Goal: Task Accomplishment & Management: Manage account settings

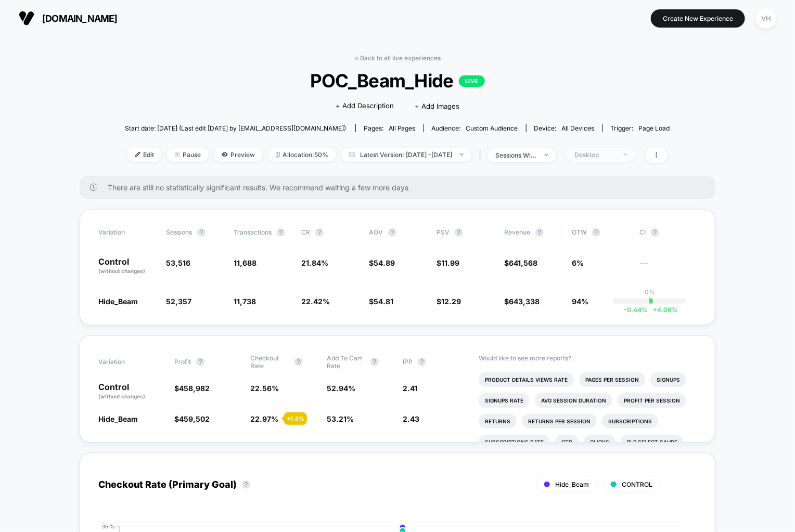
click at [603, 149] on span "Desktop" at bounding box center [600, 155] width 69 height 14
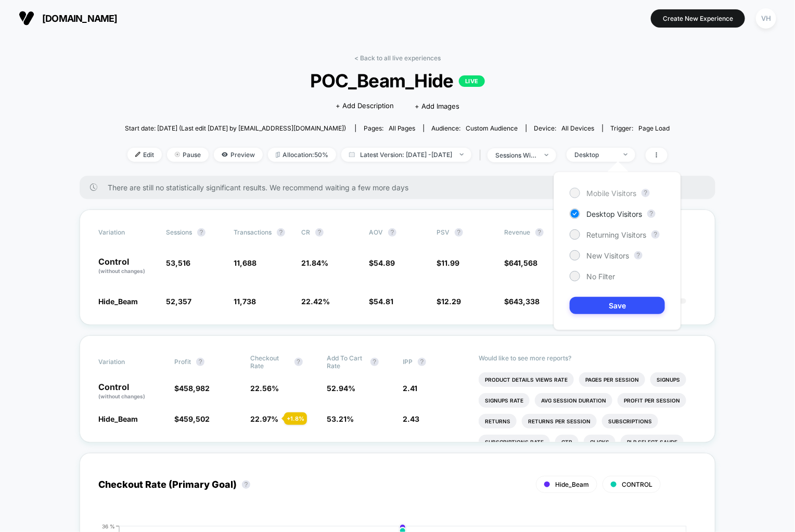
click at [589, 188] on div "Mobile Visitors" at bounding box center [603, 193] width 67 height 10
click at [585, 300] on button "Save" at bounding box center [617, 305] width 95 height 17
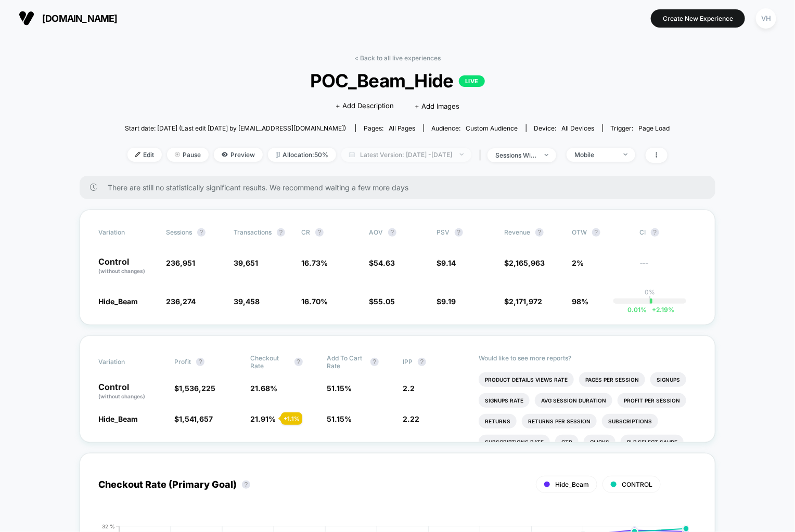
click at [410, 149] on span "Latest Version: [DATE] - [DATE]" at bounding box center [406, 155] width 130 height 14
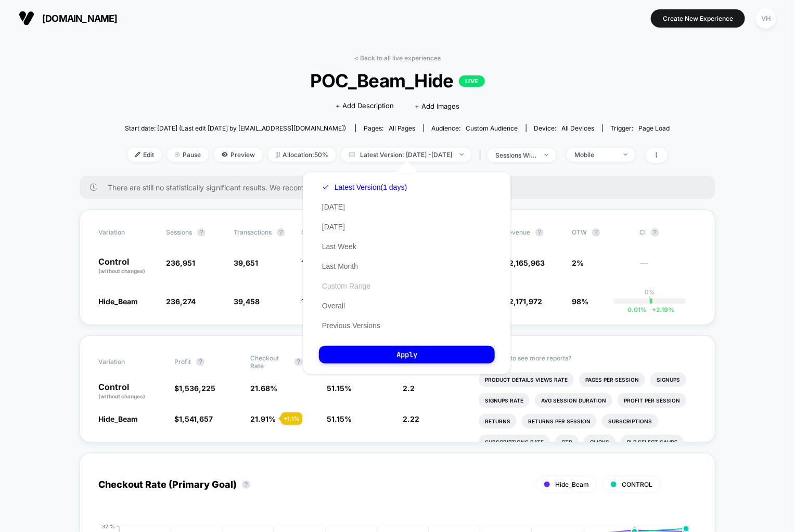
click at [352, 285] on button "Custom Range" at bounding box center [346, 285] width 55 height 9
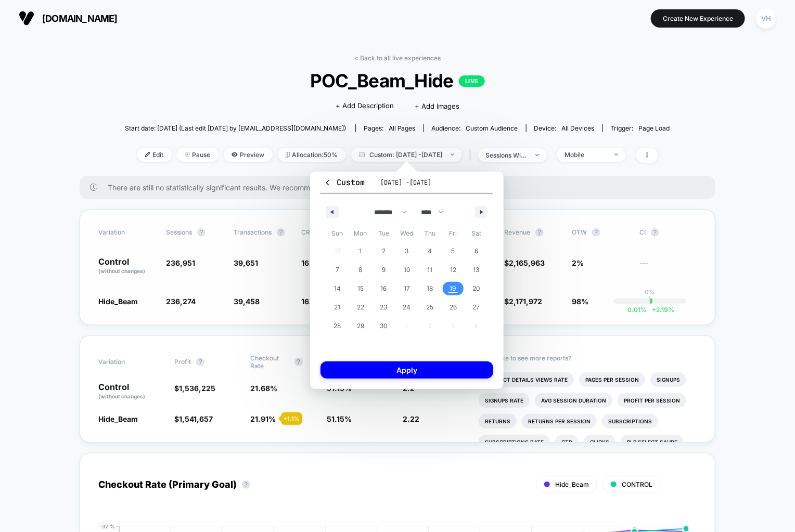
click at [619, 213] on div "Variation Sessions ? Transactions ? CR ? AOV ? PSV ? Revenue ? OTW ? CI ? Contr…" at bounding box center [398, 267] width 636 height 115
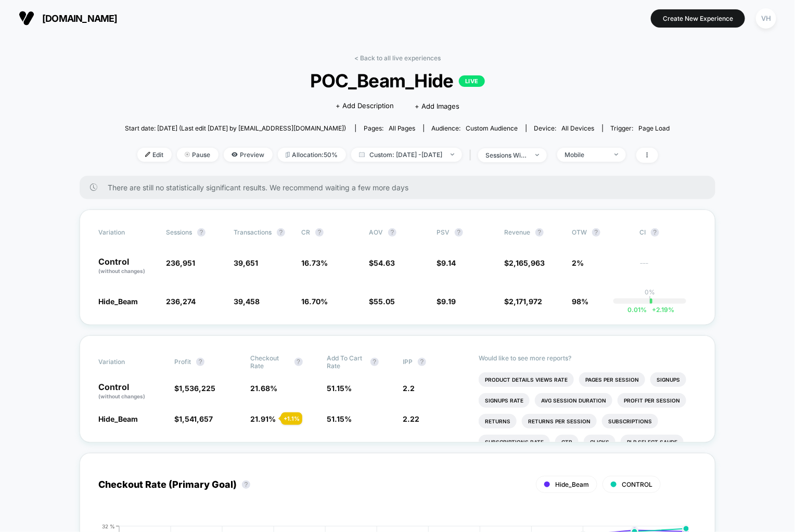
click at [430, 164] on div "< Back to all live experiences POC_Beam_Hide LIVE Click to edit experience deta…" at bounding box center [397, 115] width 545 height 122
click at [423, 157] on span "Custom: [DATE] - [DATE]" at bounding box center [406, 155] width 111 height 14
select select "*"
select select "****"
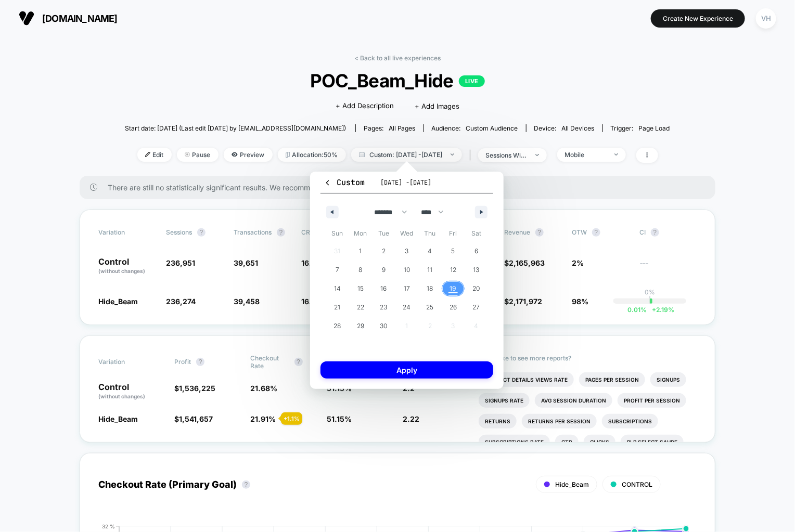
click at [457, 290] on span "19" at bounding box center [453, 289] width 23 height 14
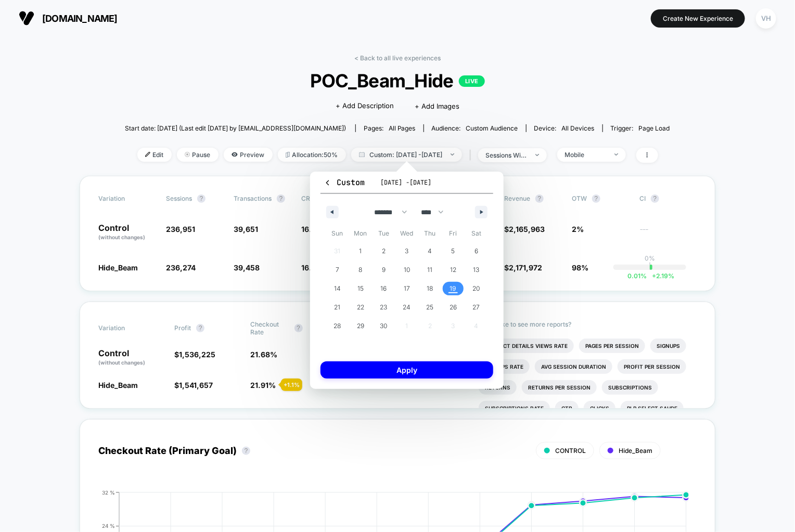
click at [457, 290] on span "19" at bounding box center [453, 289] width 23 height 14
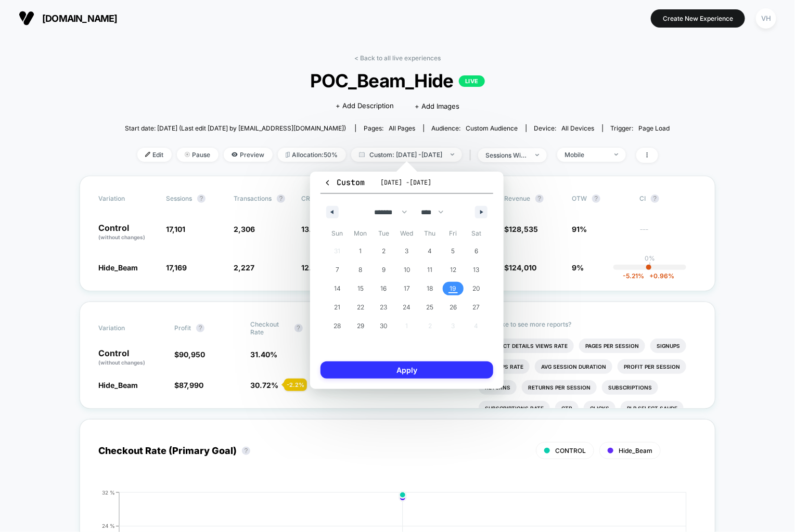
click at [406, 370] on button "Apply" at bounding box center [406, 369] width 173 height 17
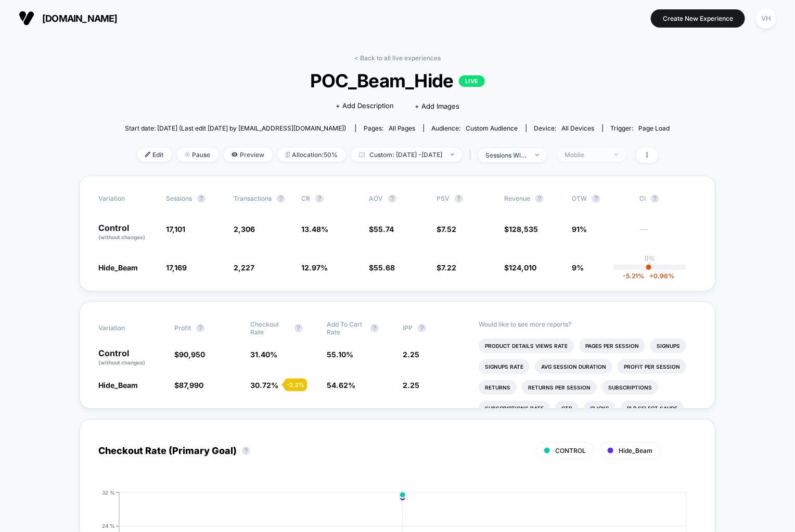
click at [617, 159] on span "Mobile" at bounding box center [591, 155] width 69 height 14
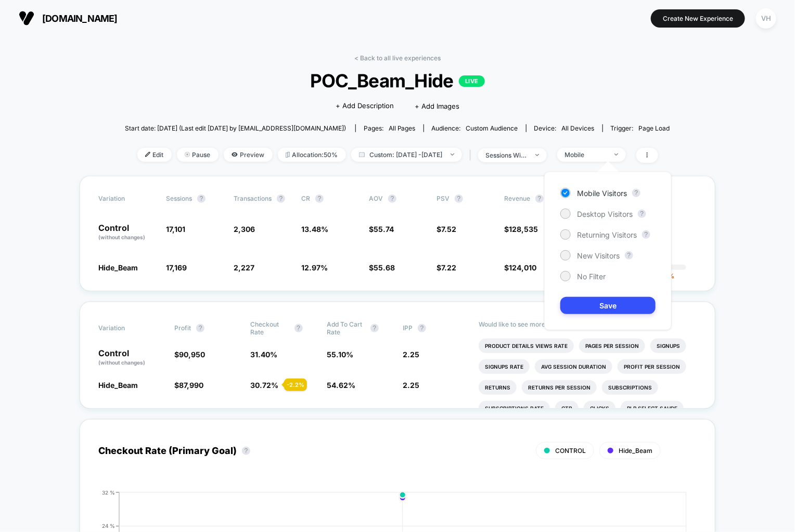
click at [602, 219] on div "Mobile Visitors ? Desktop Visitors ? Returning Visitors ? New Visitors ? No Fil…" at bounding box center [607, 251] width 127 height 159
click at [593, 212] on span "Desktop Visitors" at bounding box center [605, 214] width 56 height 9
click at [611, 307] on button "Save" at bounding box center [607, 305] width 95 height 17
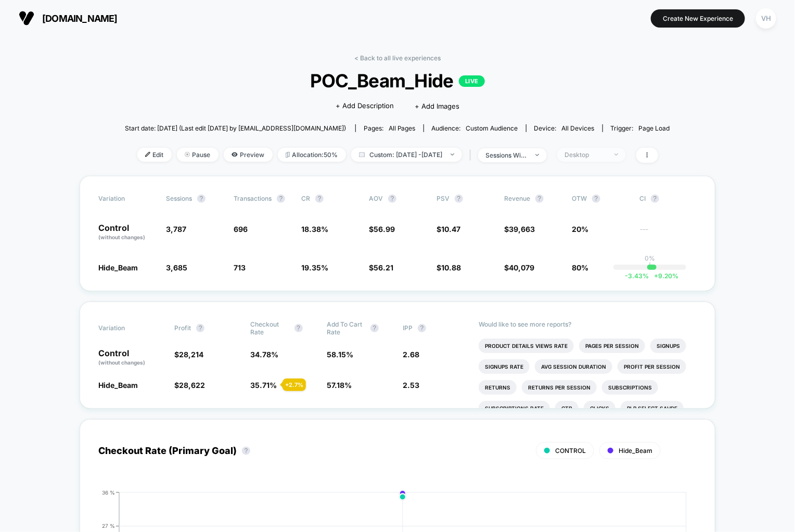
click at [606, 153] on div "Desktop" at bounding box center [586, 155] width 42 height 8
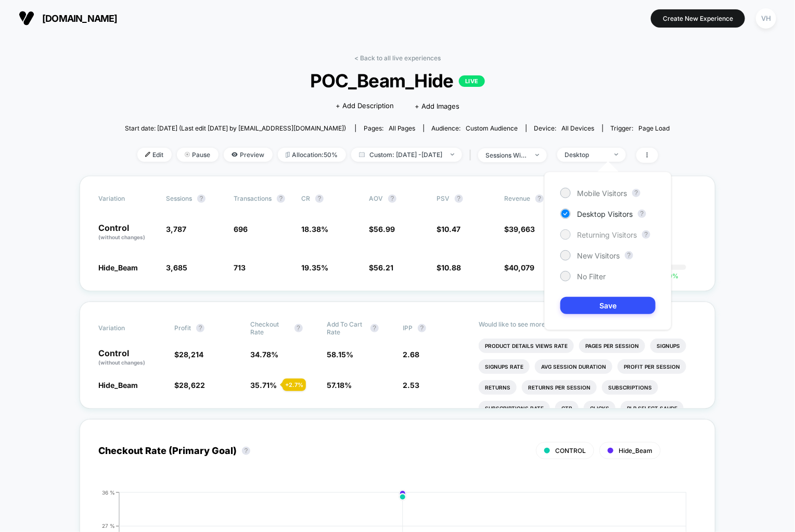
click at [595, 230] on span "Returning Visitors" at bounding box center [607, 234] width 60 height 9
click at [577, 307] on button "Save" at bounding box center [607, 305] width 95 height 17
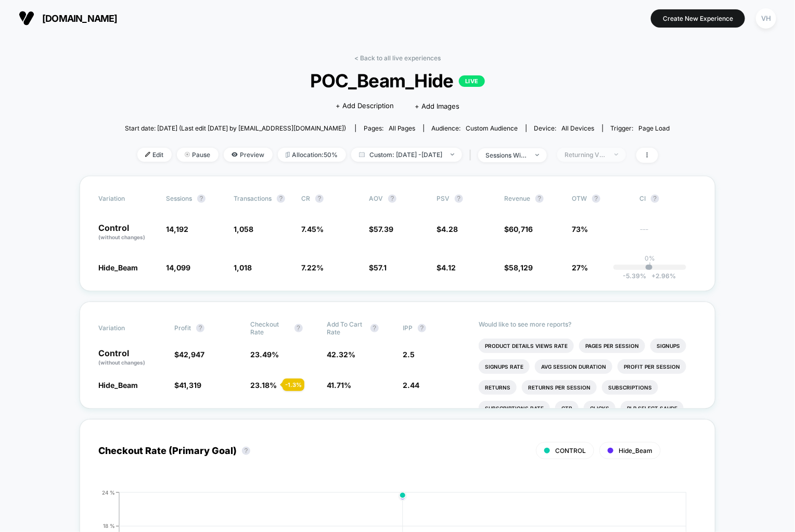
click at [606, 151] on div "Returning Visitors" at bounding box center [586, 155] width 42 height 8
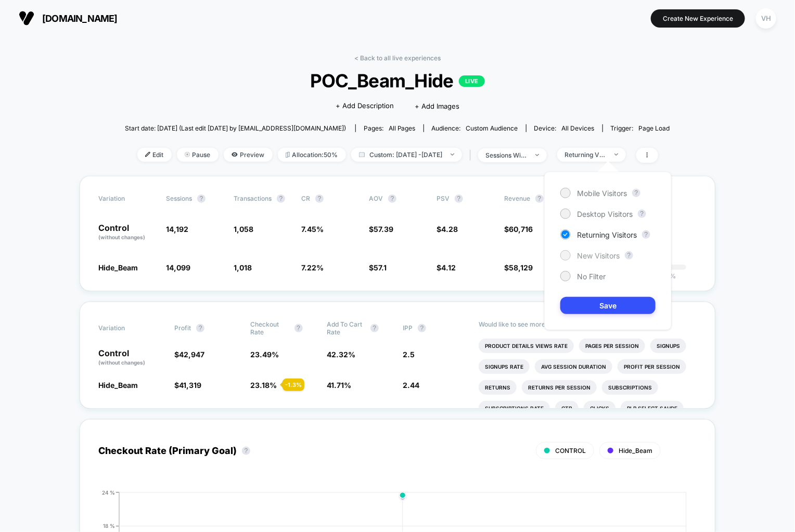
click at [588, 257] on span "New Visitors" at bounding box center [598, 255] width 43 height 9
click at [586, 310] on button "Save" at bounding box center [607, 305] width 95 height 17
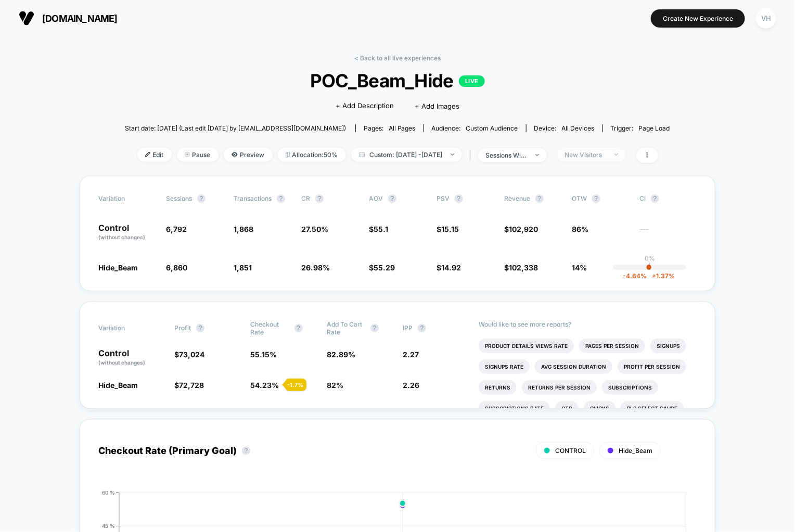
click at [606, 156] on div "New Visitors" at bounding box center [586, 155] width 42 height 8
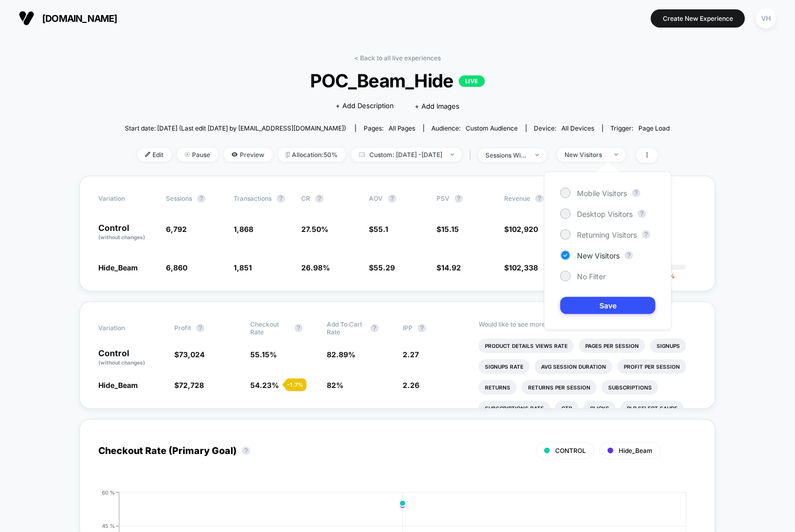
click at [571, 283] on div "Mobile Visitors ? Desktop Visitors ? Returning Visitors ? New Visitors ? No Fil…" at bounding box center [607, 251] width 127 height 159
click at [571, 277] on div "No Filter" at bounding box center [582, 276] width 45 height 10
click at [590, 299] on button "Save" at bounding box center [607, 305] width 95 height 17
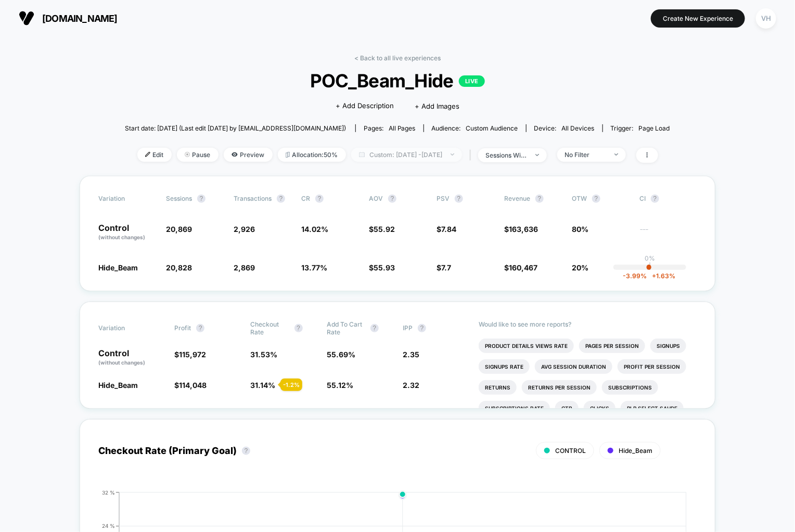
click at [420, 152] on span "Custom: [DATE] - [DATE]" at bounding box center [406, 155] width 111 height 14
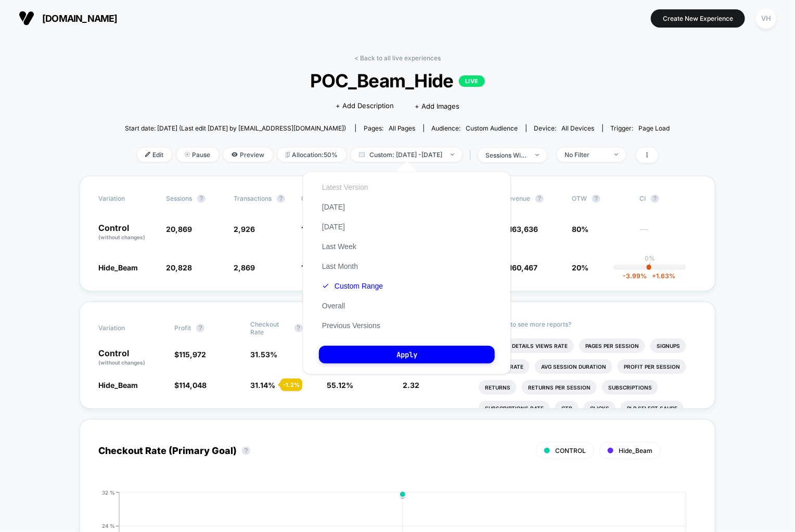
click at [367, 187] on button "Latest Version" at bounding box center [345, 187] width 53 height 9
click at [355, 279] on div "Latest Version [DATE] [DATE] Last Week Last Month Custom Range Overall Previous…" at bounding box center [351, 256] width 65 height 158
click at [355, 290] on button "Custom Range" at bounding box center [346, 285] width 55 height 9
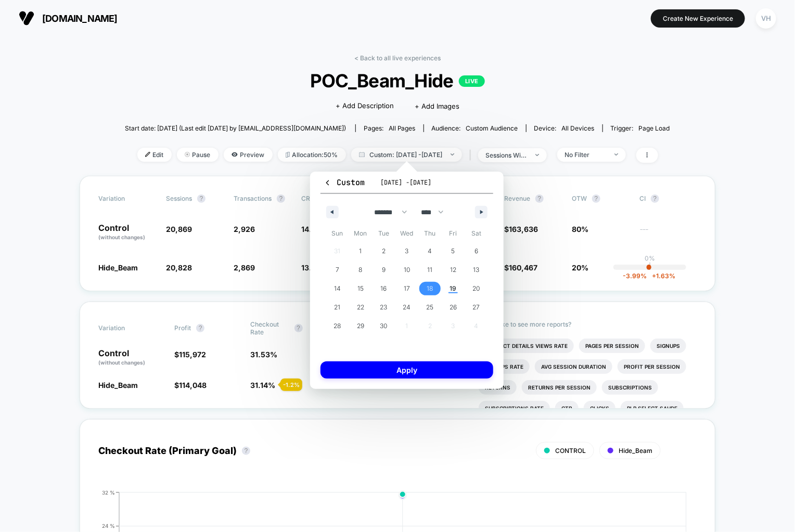
click at [430, 292] on span "18" at bounding box center [430, 288] width 6 height 19
click at [451, 288] on span "19" at bounding box center [453, 288] width 7 height 19
click at [479, 264] on span "13" at bounding box center [476, 270] width 6 height 19
click at [456, 285] on span "19" at bounding box center [453, 288] width 7 height 19
click at [431, 355] on div "Custom [DATE] - [DATE] ******* ******** ***** ***** *** **** **** ****** ******…" at bounding box center [406, 280] width 193 height 217
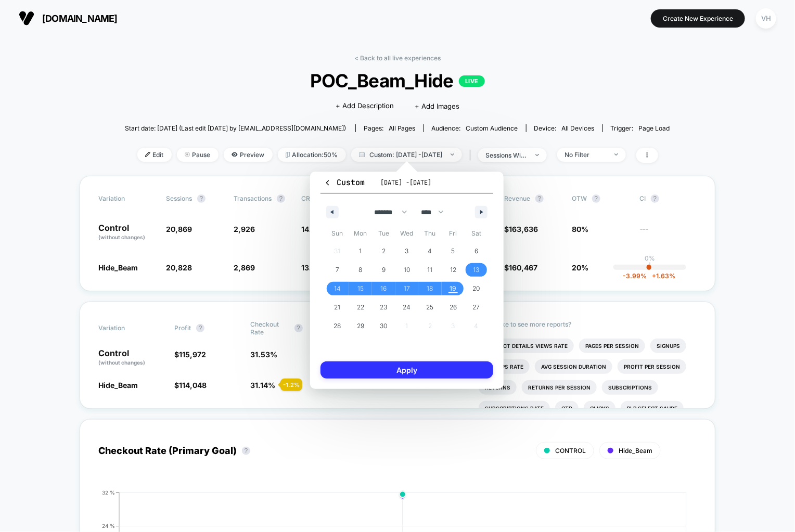
click at [428, 367] on button "Apply" at bounding box center [406, 369] width 173 height 17
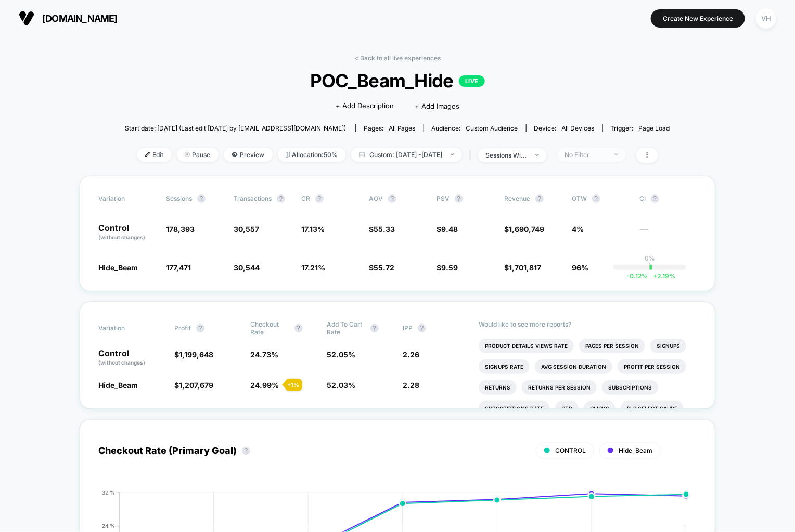
click at [606, 152] on div "No Filter" at bounding box center [586, 155] width 42 height 8
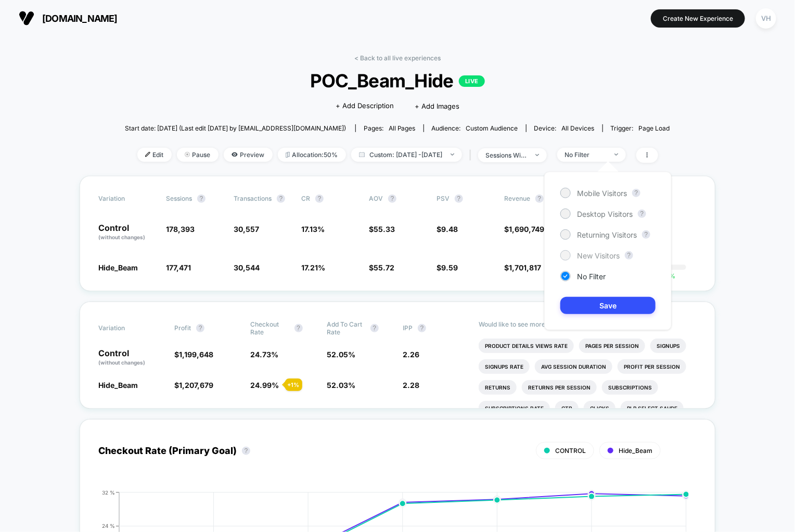
click at [592, 258] on span "New Visitors" at bounding box center [598, 255] width 43 height 9
click at [587, 310] on button "Save" at bounding box center [607, 305] width 95 height 17
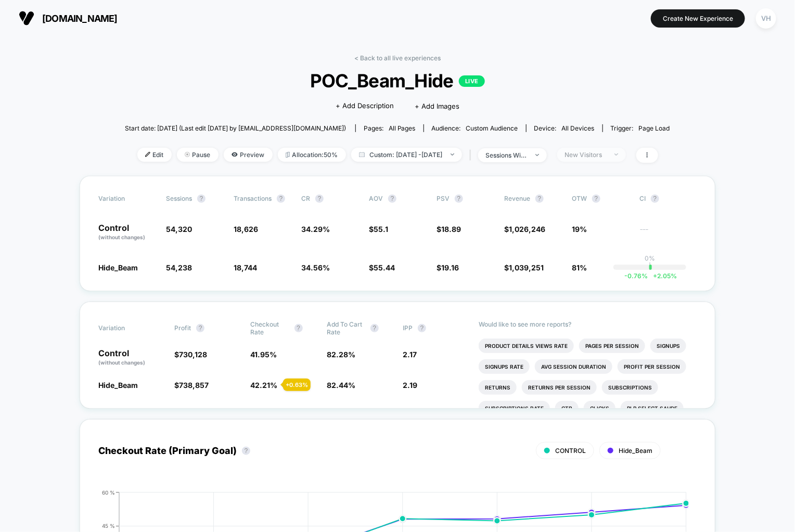
click at [606, 152] on div "New Visitors" at bounding box center [586, 155] width 42 height 8
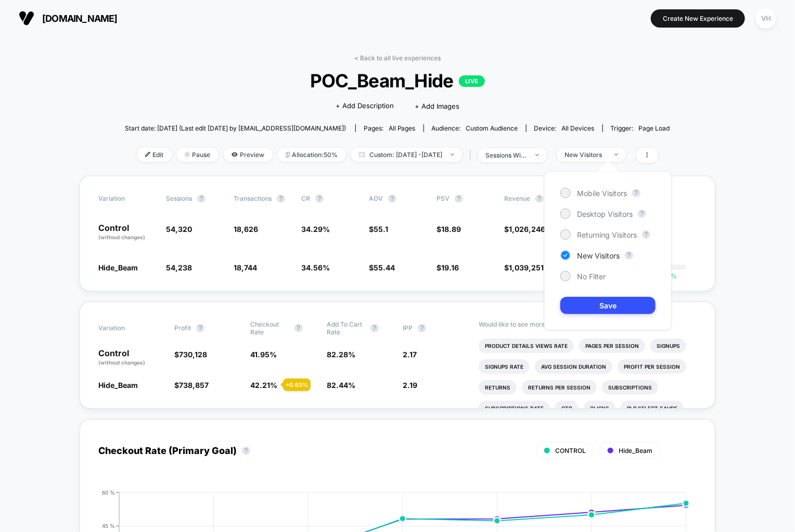
click at [596, 228] on div "Mobile Visitors ? Desktop Visitors ? Returning Visitors ? New Visitors ? No Fil…" at bounding box center [607, 251] width 127 height 159
click at [595, 235] on span "Returning Visitors" at bounding box center [607, 234] width 60 height 9
click at [592, 311] on button "Save" at bounding box center [607, 305] width 95 height 17
